Goal: Information Seeking & Learning: Learn about a topic

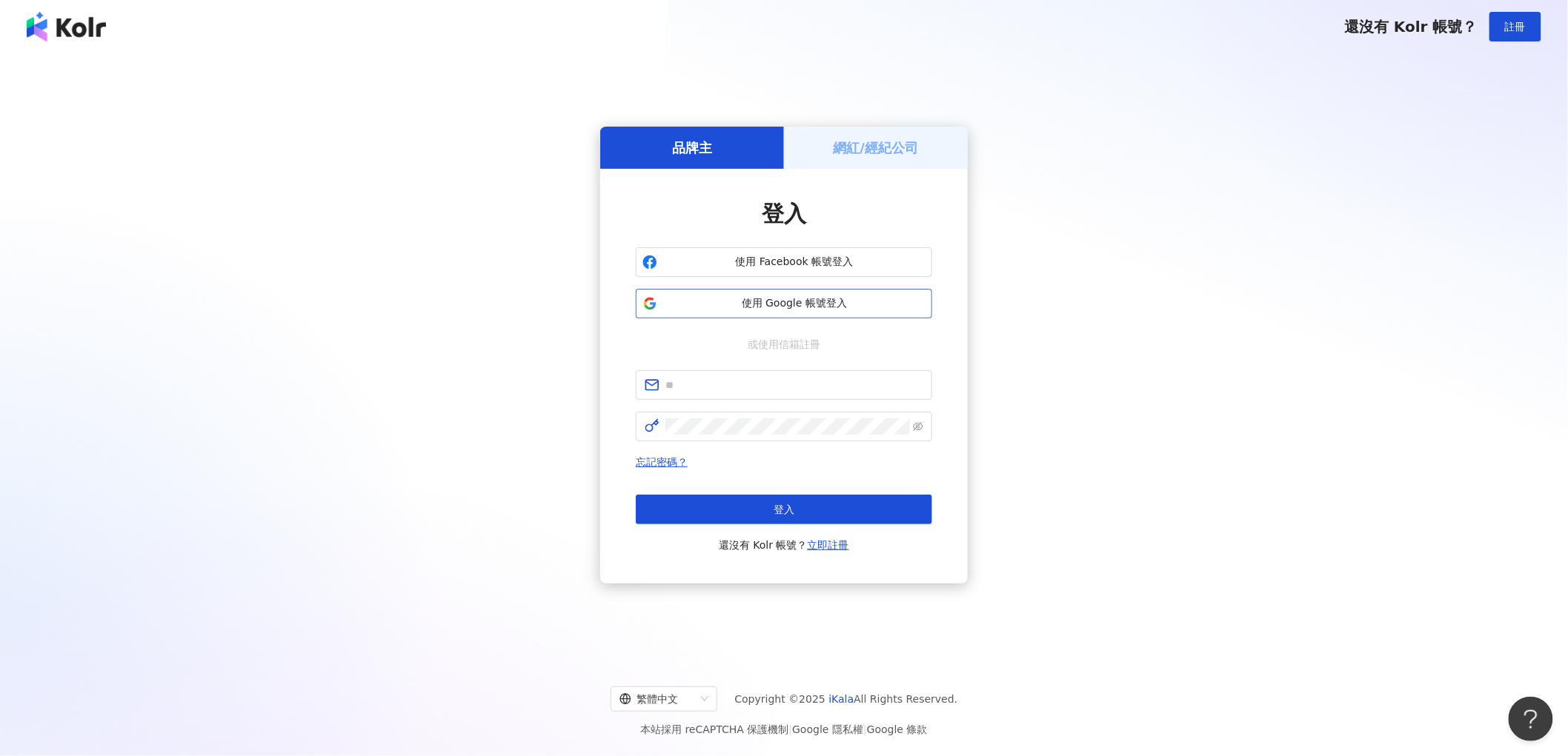
click at [716, 315] on button "使用 Google 帳號登入" at bounding box center [784, 303] width 297 height 30
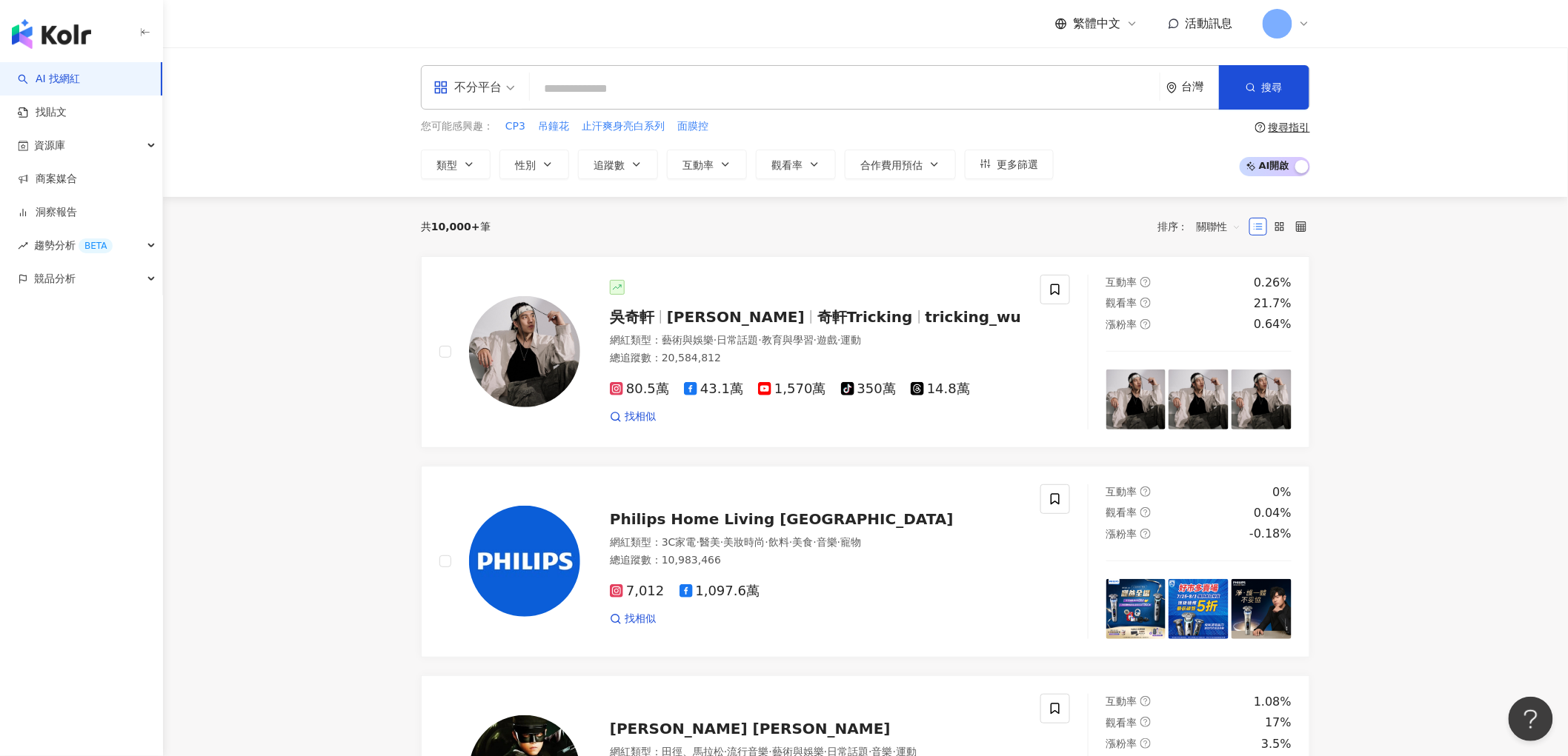
paste input "**********"
type input "**********"
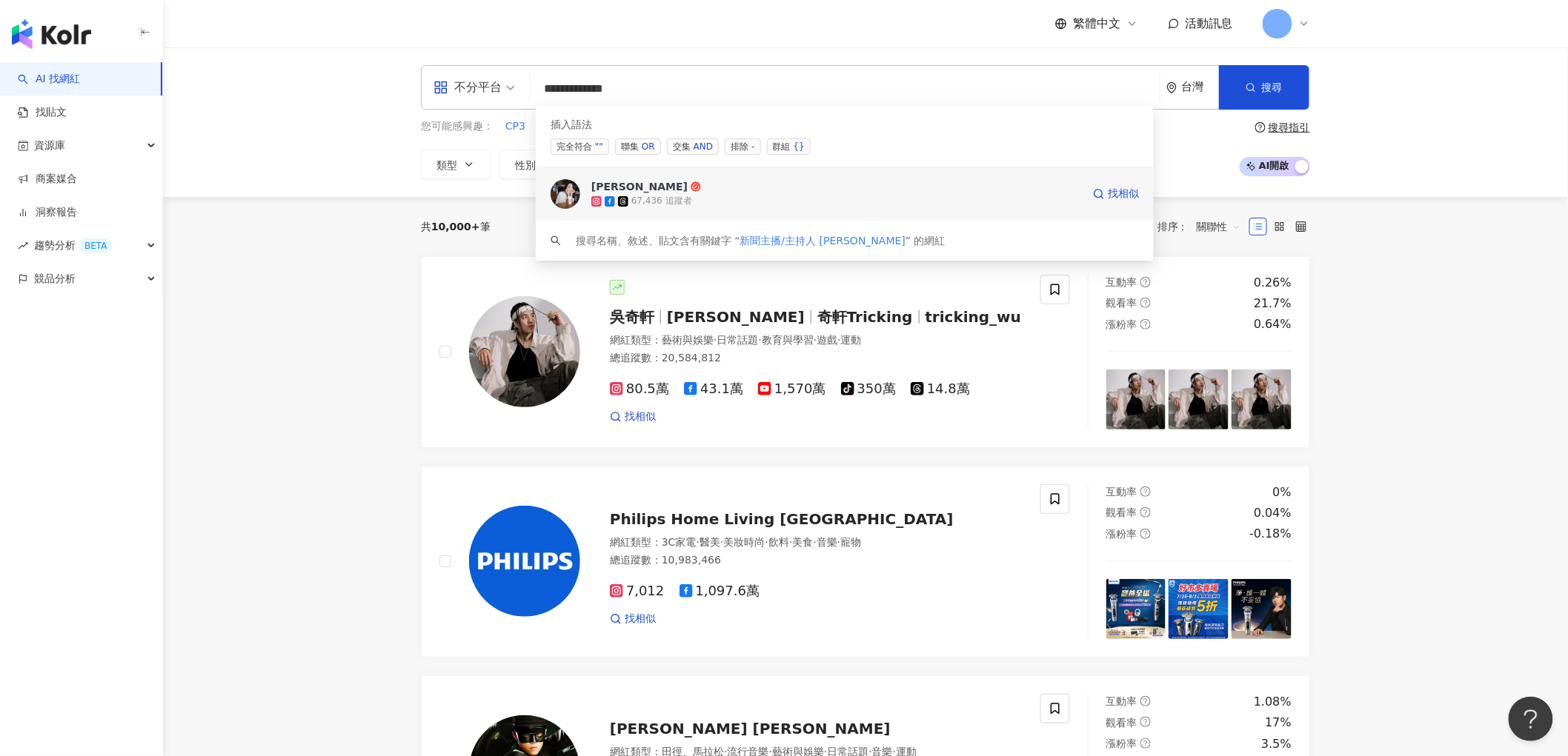
click at [619, 202] on icon at bounding box center [623, 202] width 10 height 10
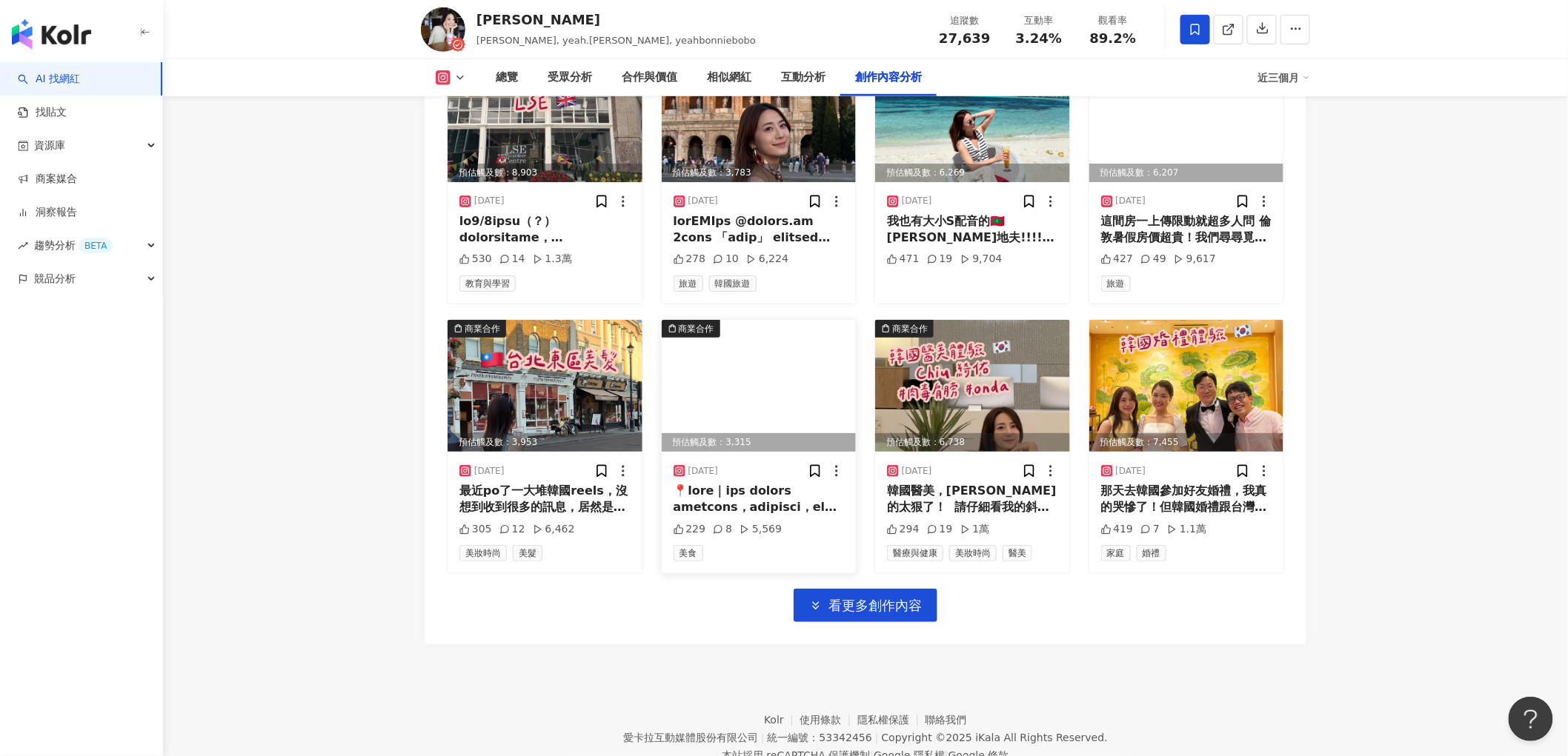
scroll to position [5072, 0]
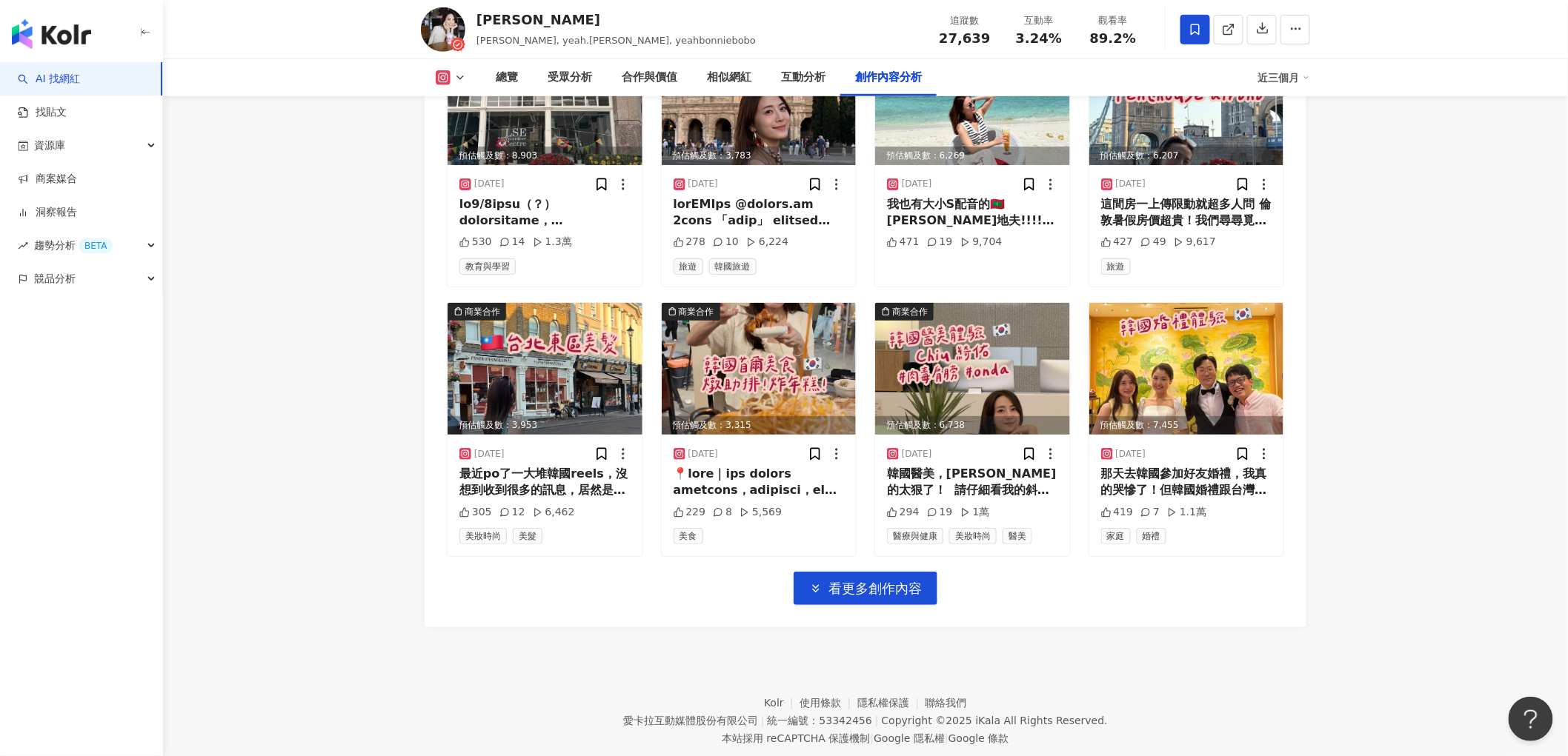
click at [449, 72] on icon at bounding box center [443, 77] width 15 height 15
click at [470, 132] on button "Facebook" at bounding box center [474, 140] width 89 height 21
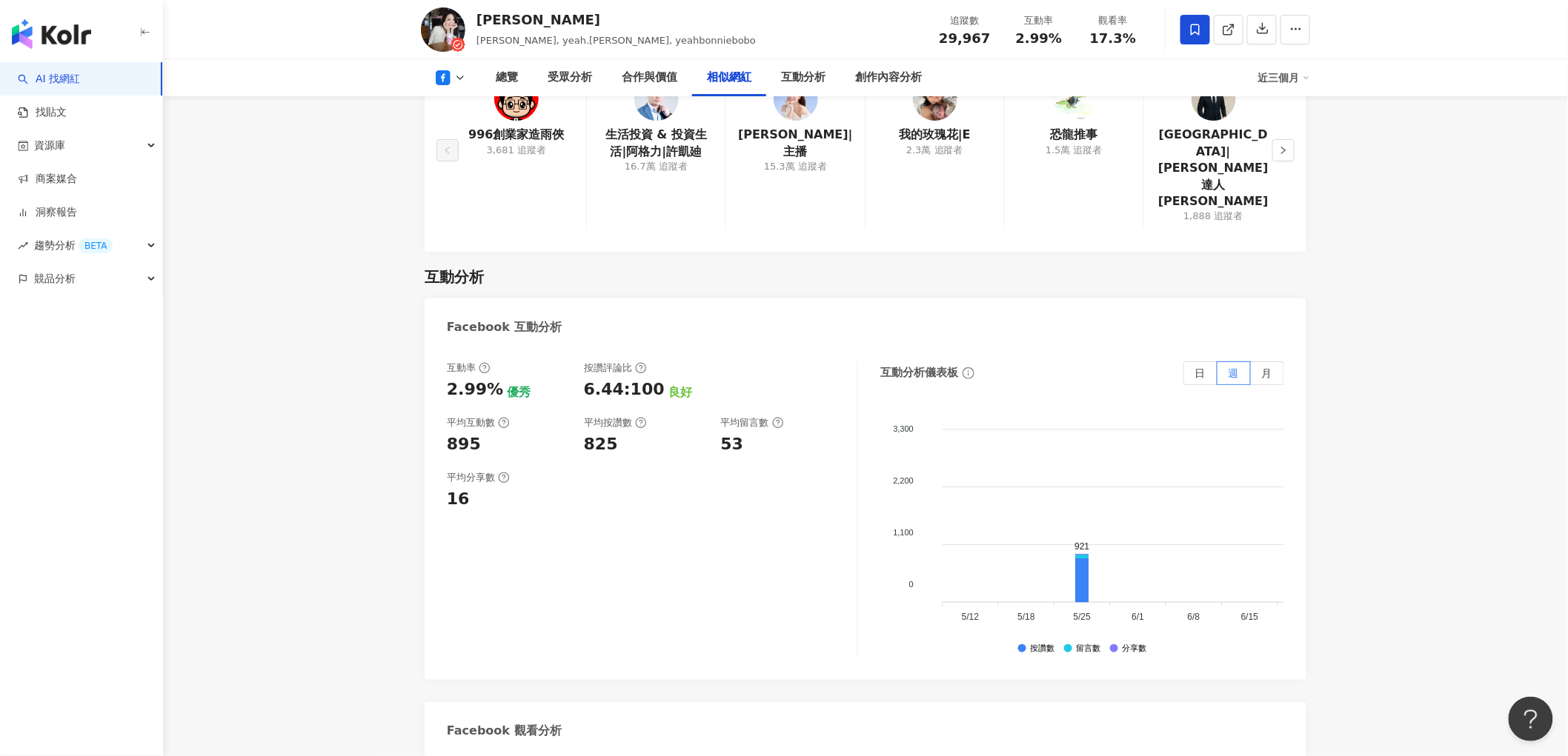
scroll to position [2398, 0]
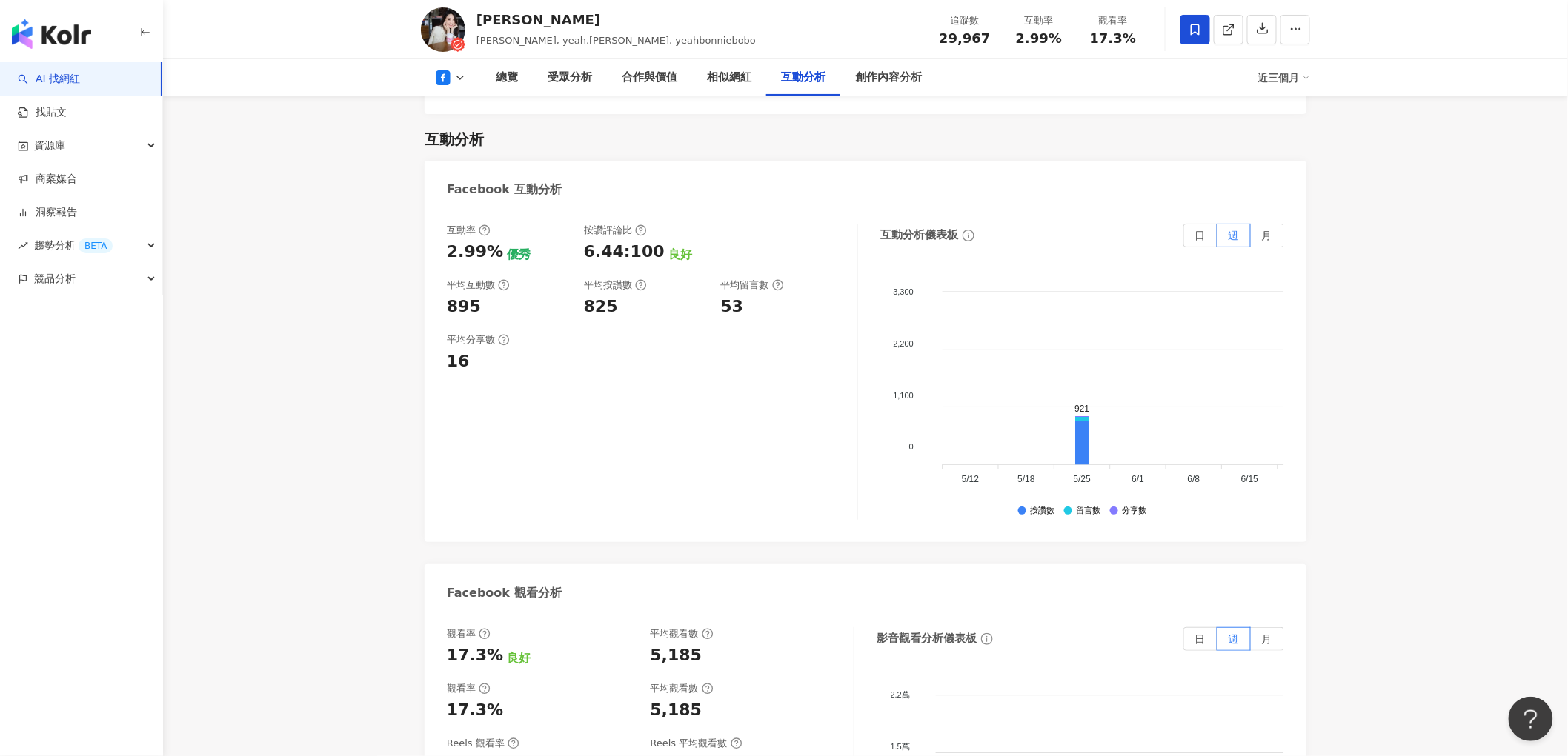
click at [442, 77] on rect at bounding box center [443, 77] width 9 height 9
click at [457, 108] on button "Instagram" at bounding box center [474, 106] width 89 height 21
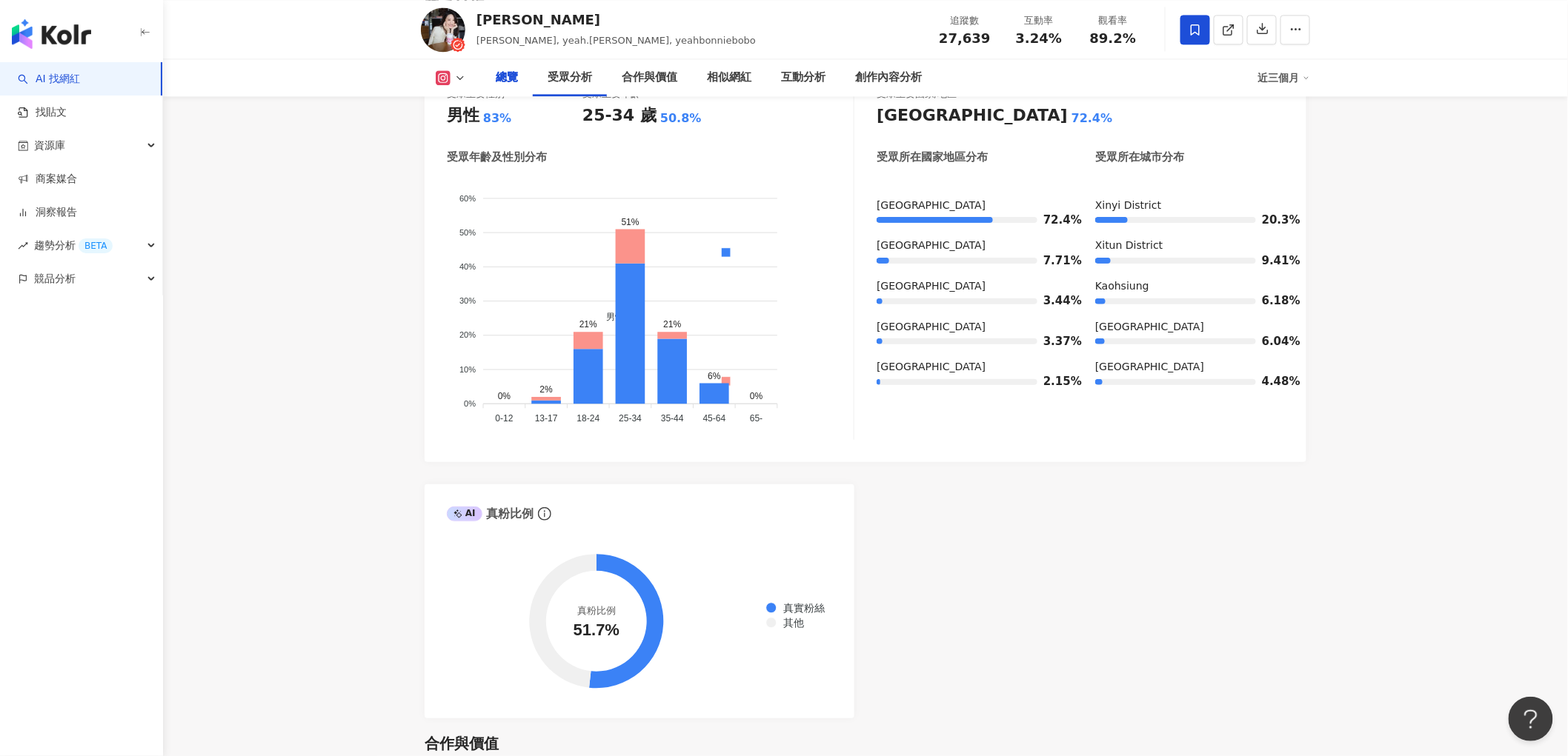
scroll to position [1070, 0]
